Goal: Task Accomplishment & Management: Manage account settings

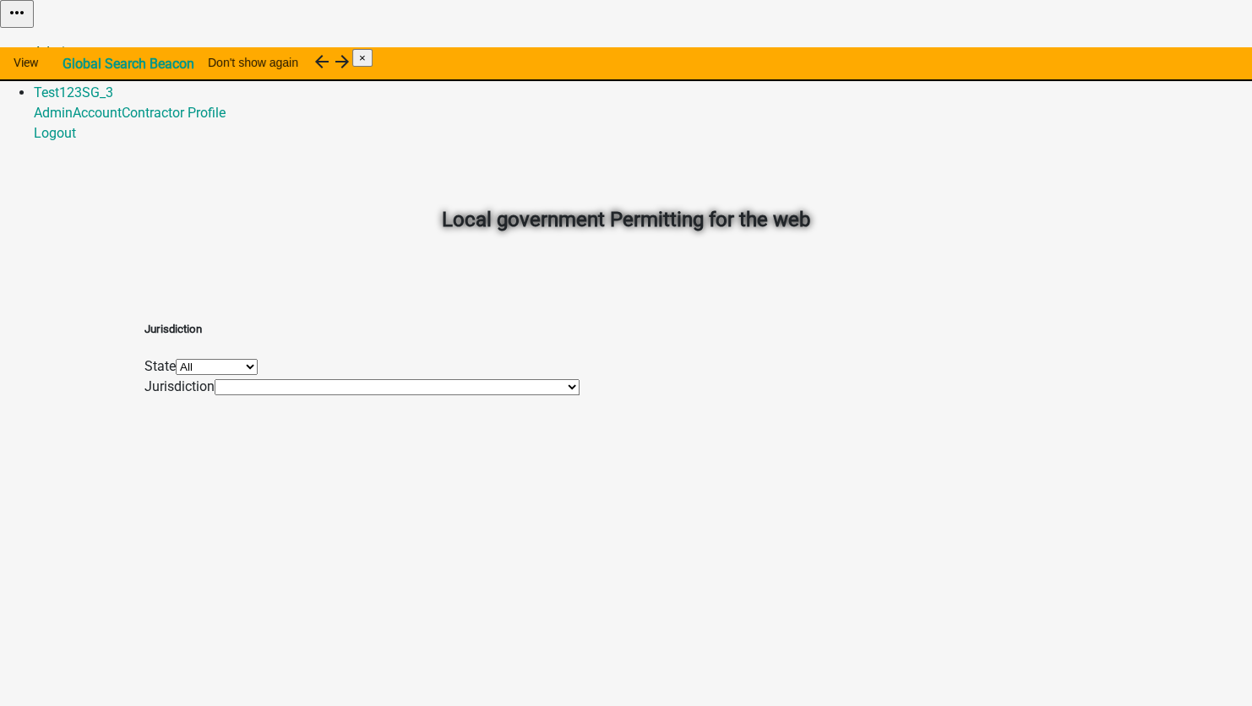
click at [73, 44] on link "Admin" at bounding box center [53, 52] width 39 height 16
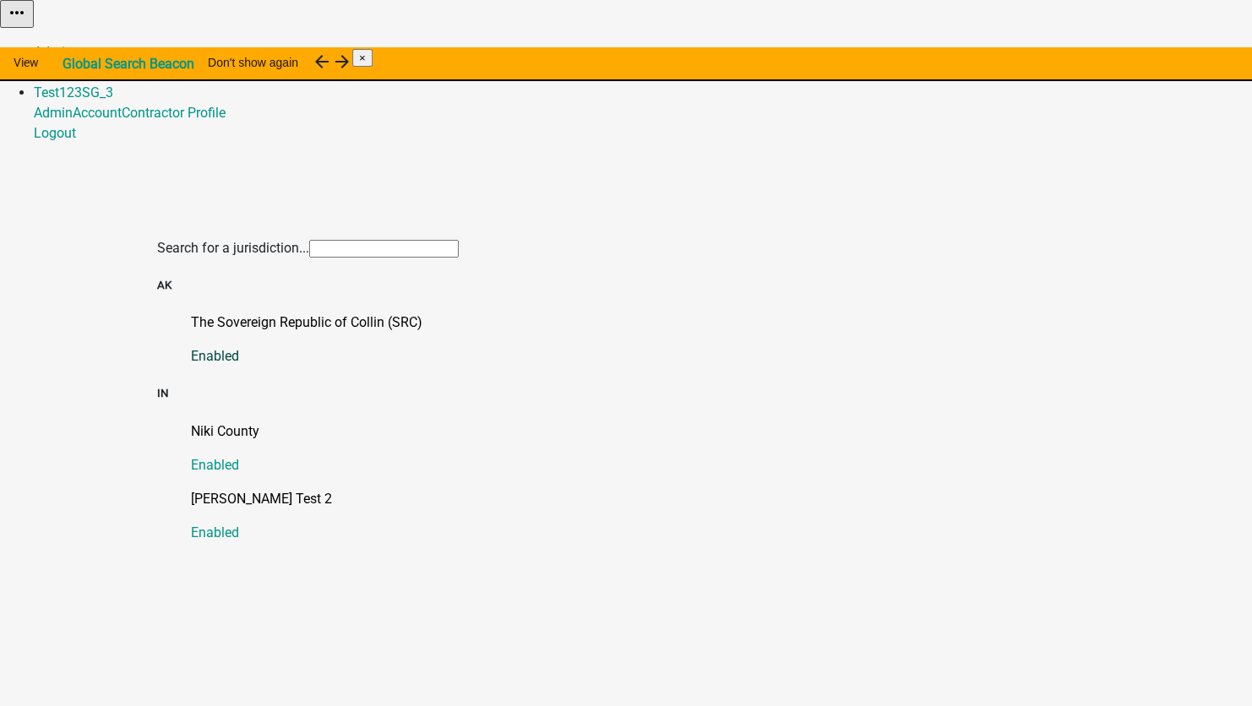
click at [224, 313] on p "The Sovereign Republic of Collin (SRC)" at bounding box center [643, 323] width 904 height 20
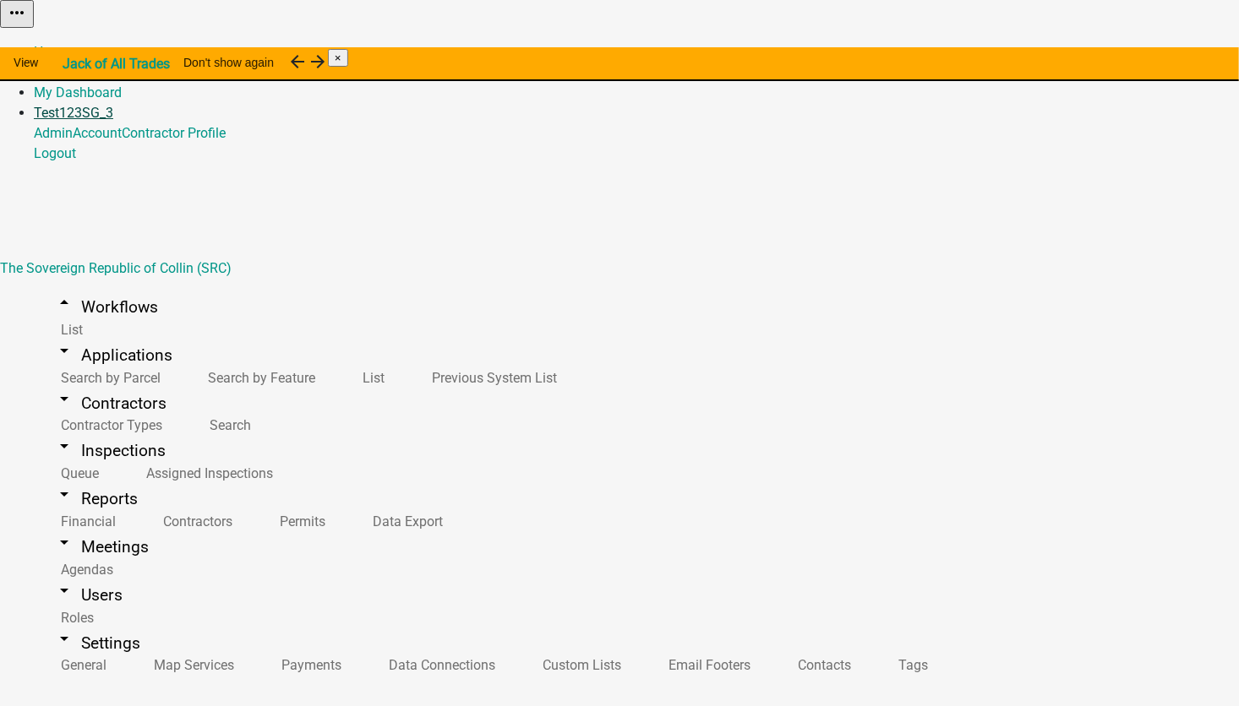
click at [113, 105] on link "Test123SG_3" at bounding box center [73, 113] width 79 height 16
click at [76, 161] on link "Logout" at bounding box center [55, 153] width 42 height 16
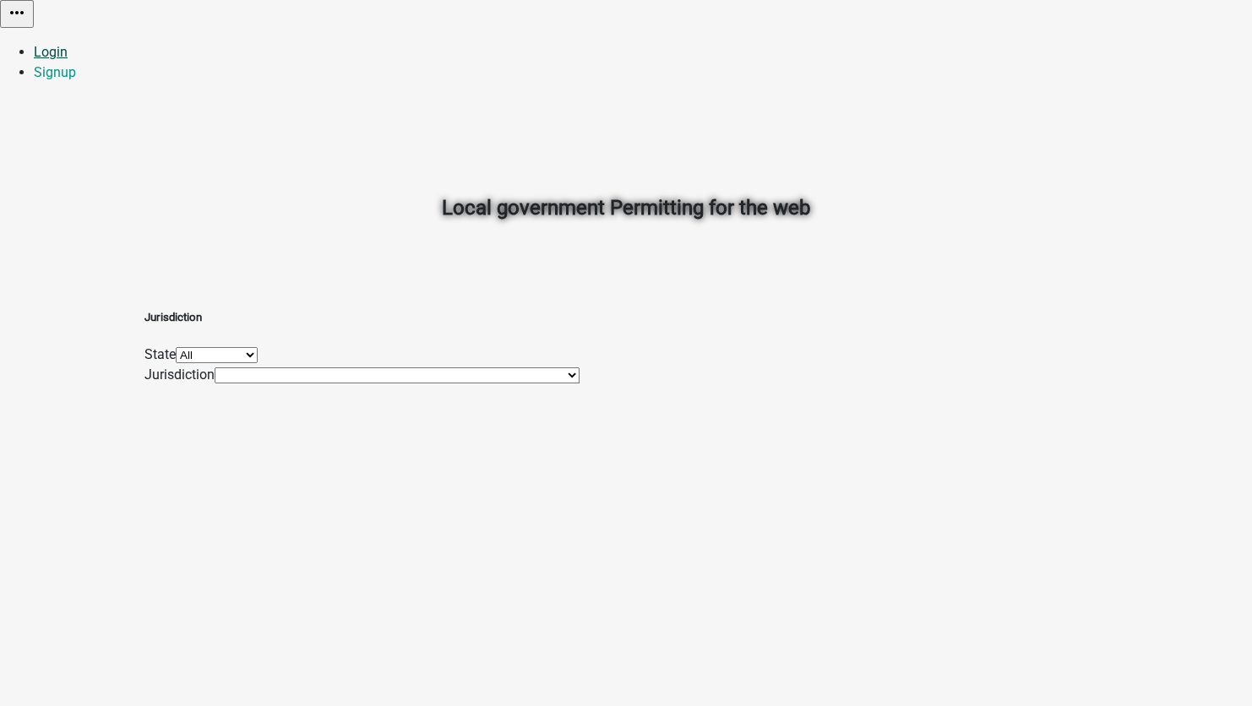
click at [68, 44] on link "Login" at bounding box center [51, 52] width 34 height 16
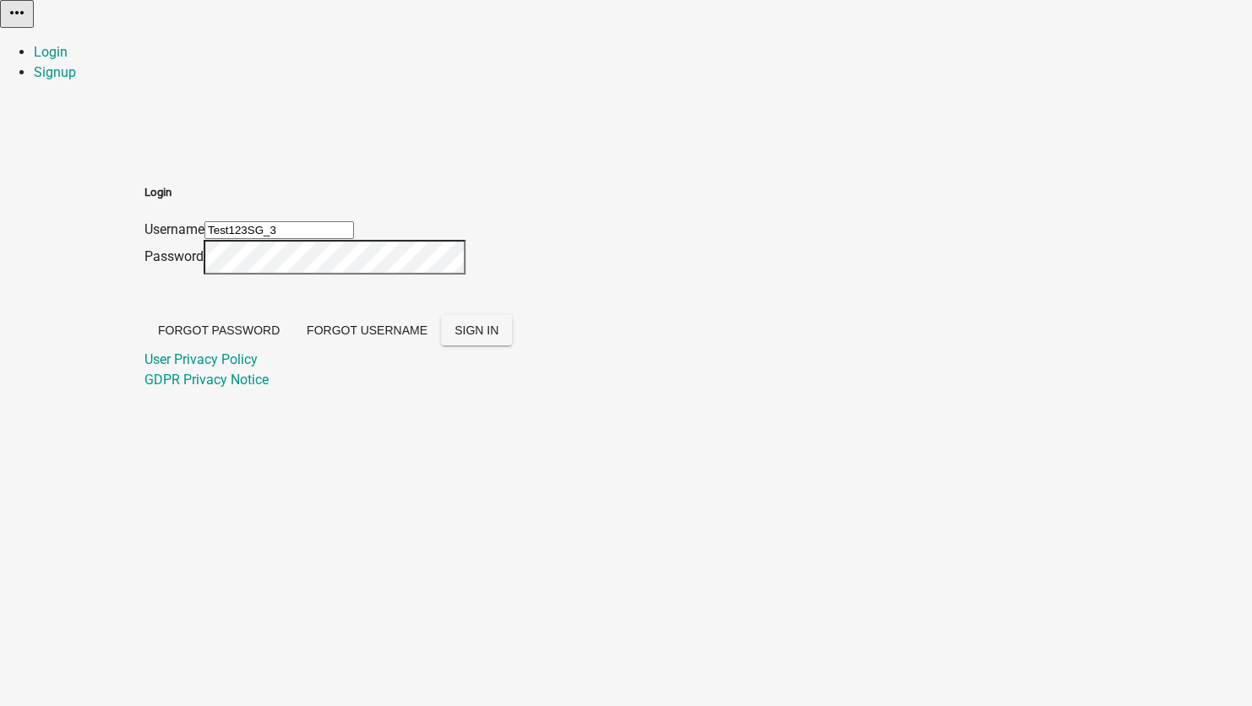
click at [354, 221] on input "Test123SG_3" at bounding box center [279, 230] width 150 height 18
type input "[EMAIL_ADDRESS][DOMAIN_NAME]"
click at [498, 337] on span "SIGN IN" at bounding box center [477, 331] width 44 height 14
